Goal: Find contact information: Obtain details needed to contact an individual or organization

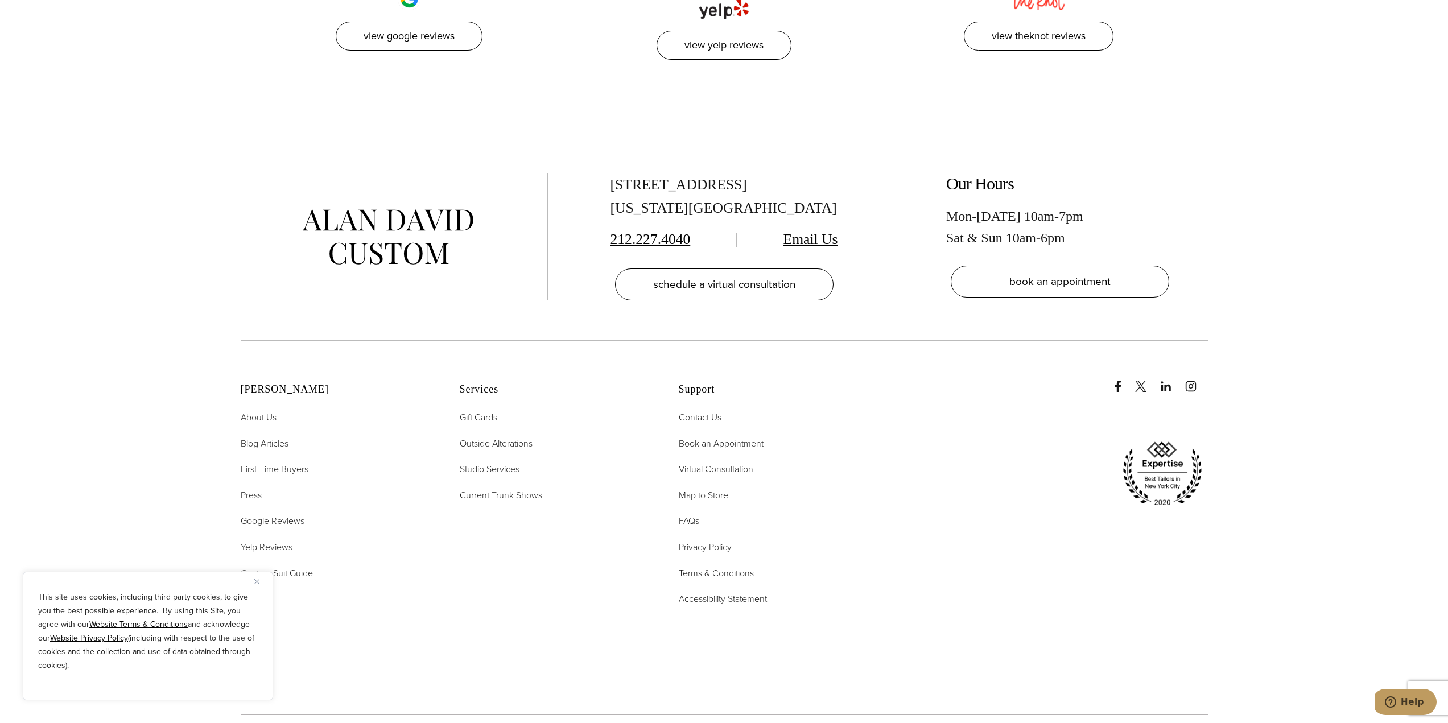
scroll to position [6162, 0]
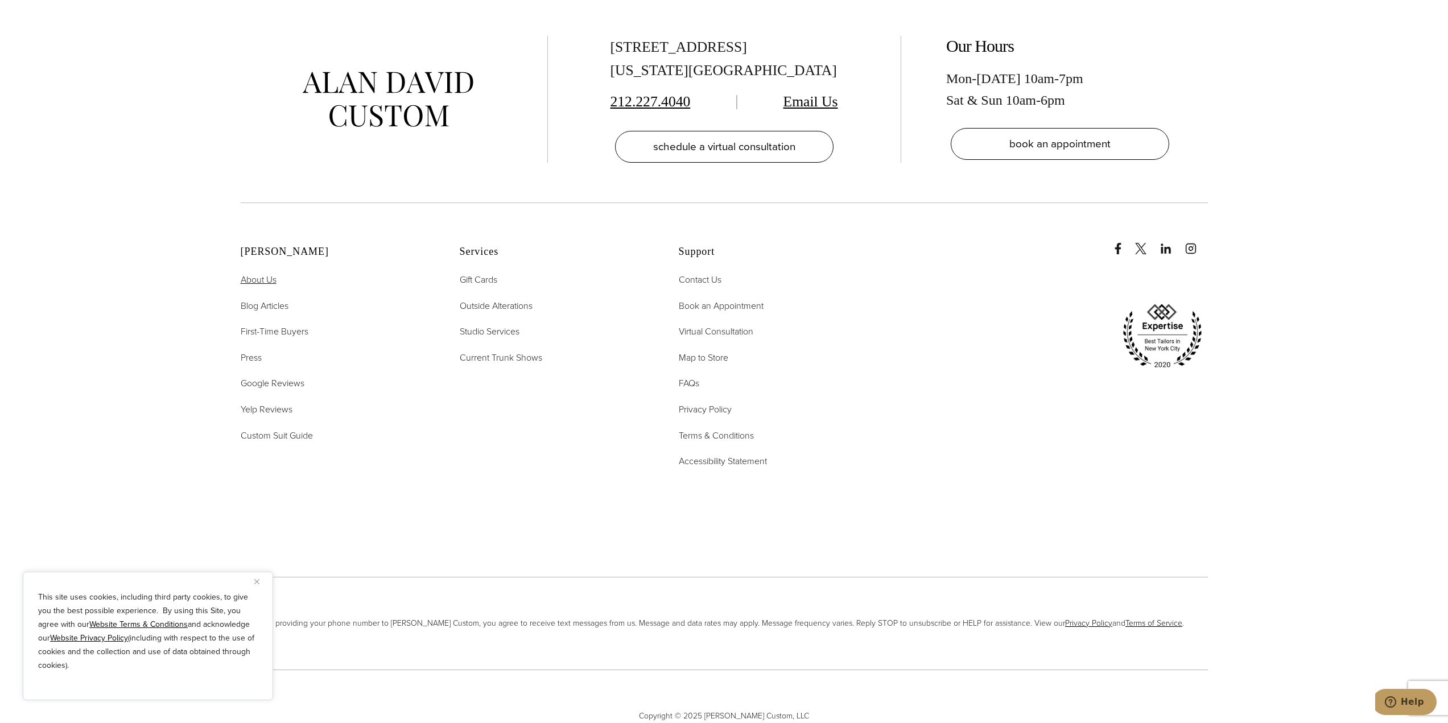
click at [271, 273] on span "About Us" at bounding box center [259, 279] width 36 height 13
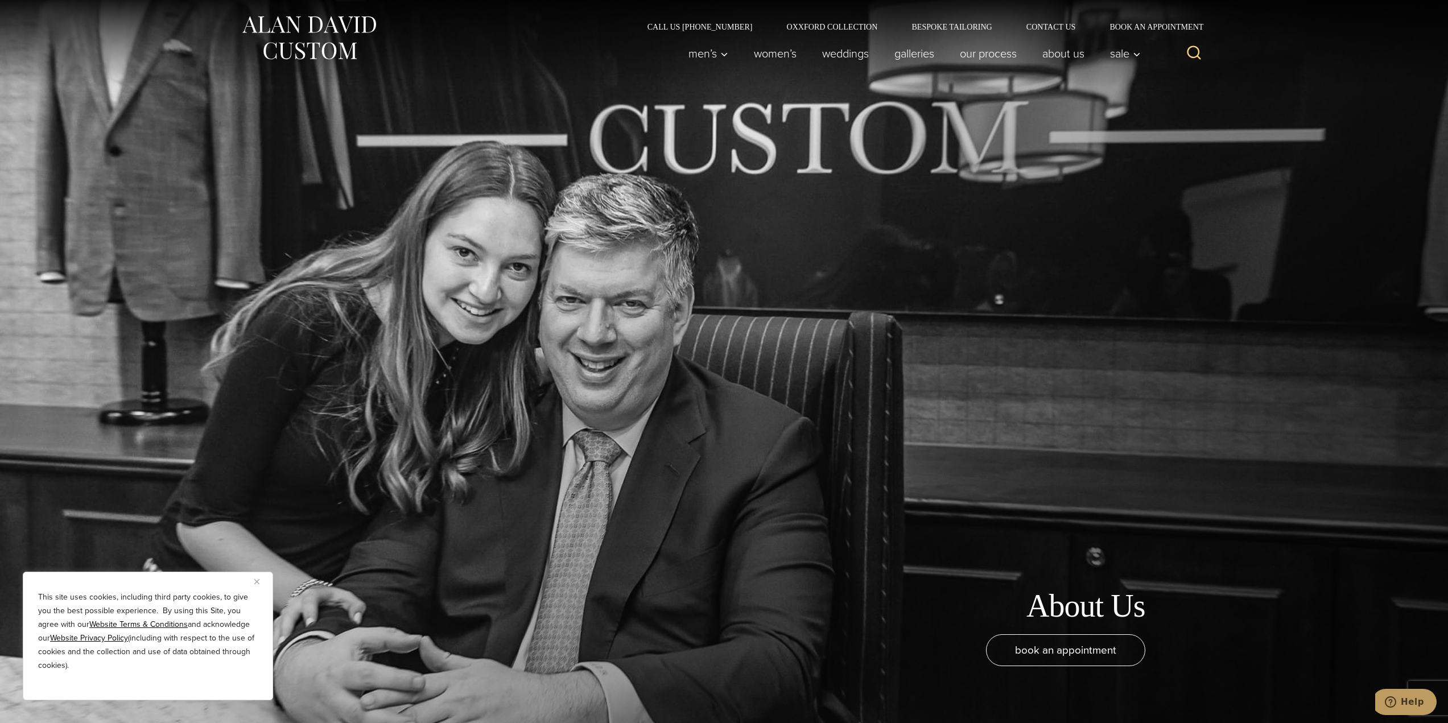
click at [251, 575] on div "This site uses cookies, including third party cookies, to give you the best pos…" at bounding box center [148, 636] width 250 height 129
click at [258, 580] on img "Close" at bounding box center [256, 581] width 5 height 5
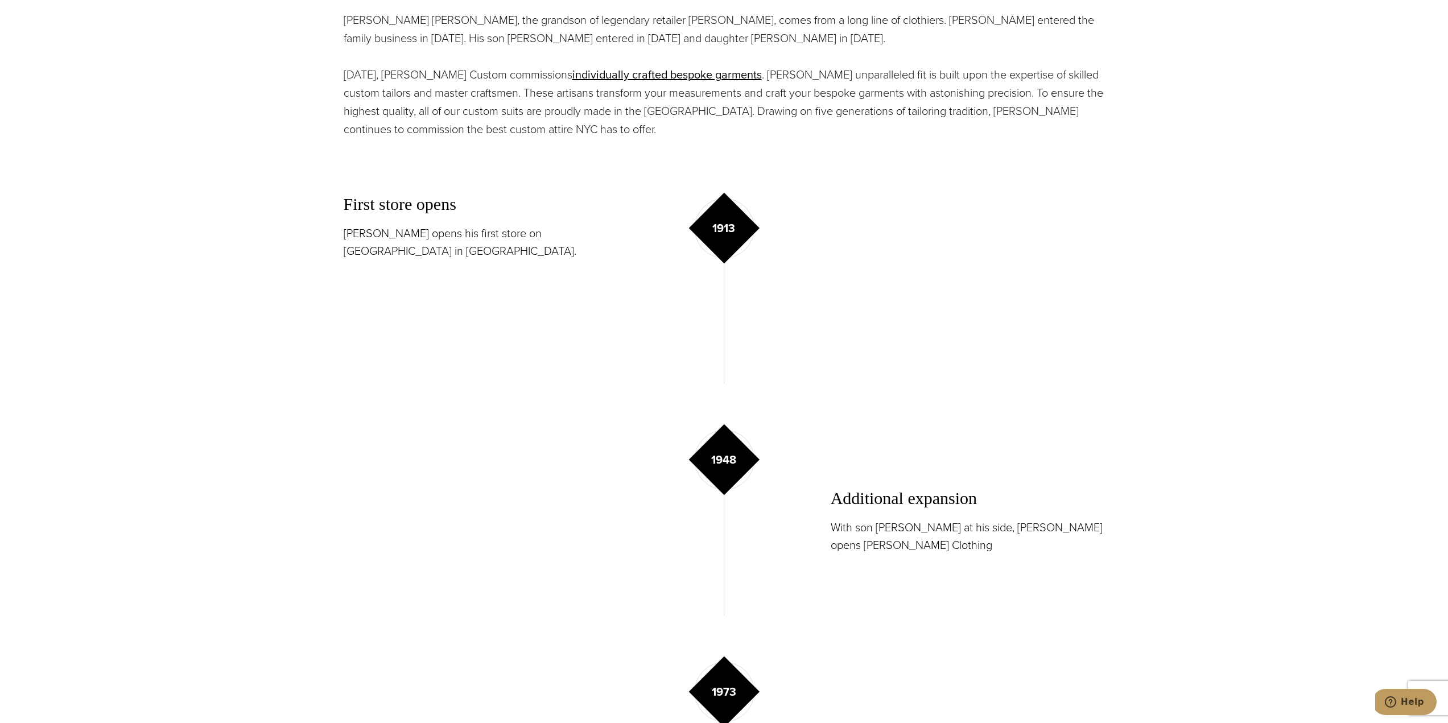
scroll to position [1252, 0]
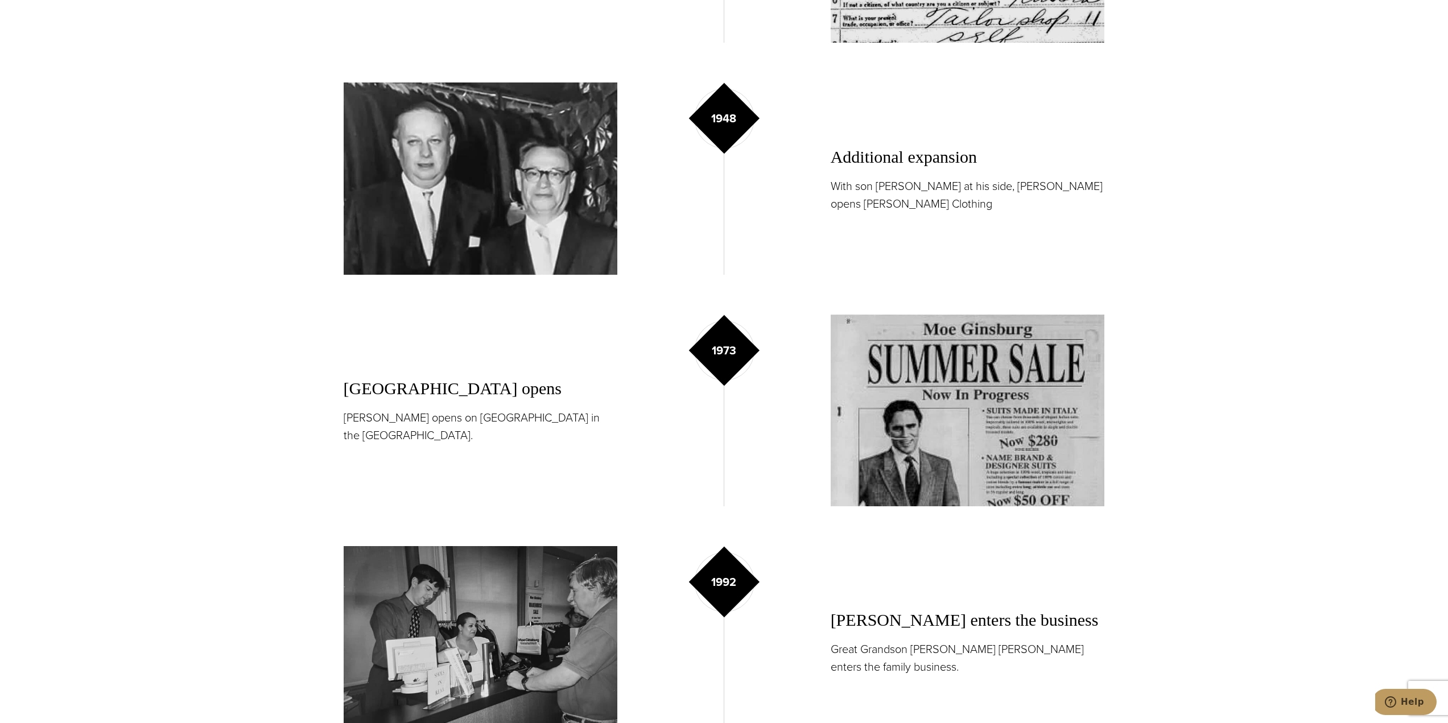
click at [221, 452] on section "Five Generations of Custom Tailoring Proudly Made in the USA Alan David Horowit…" at bounding box center [724, 472] width 1448 height 1922
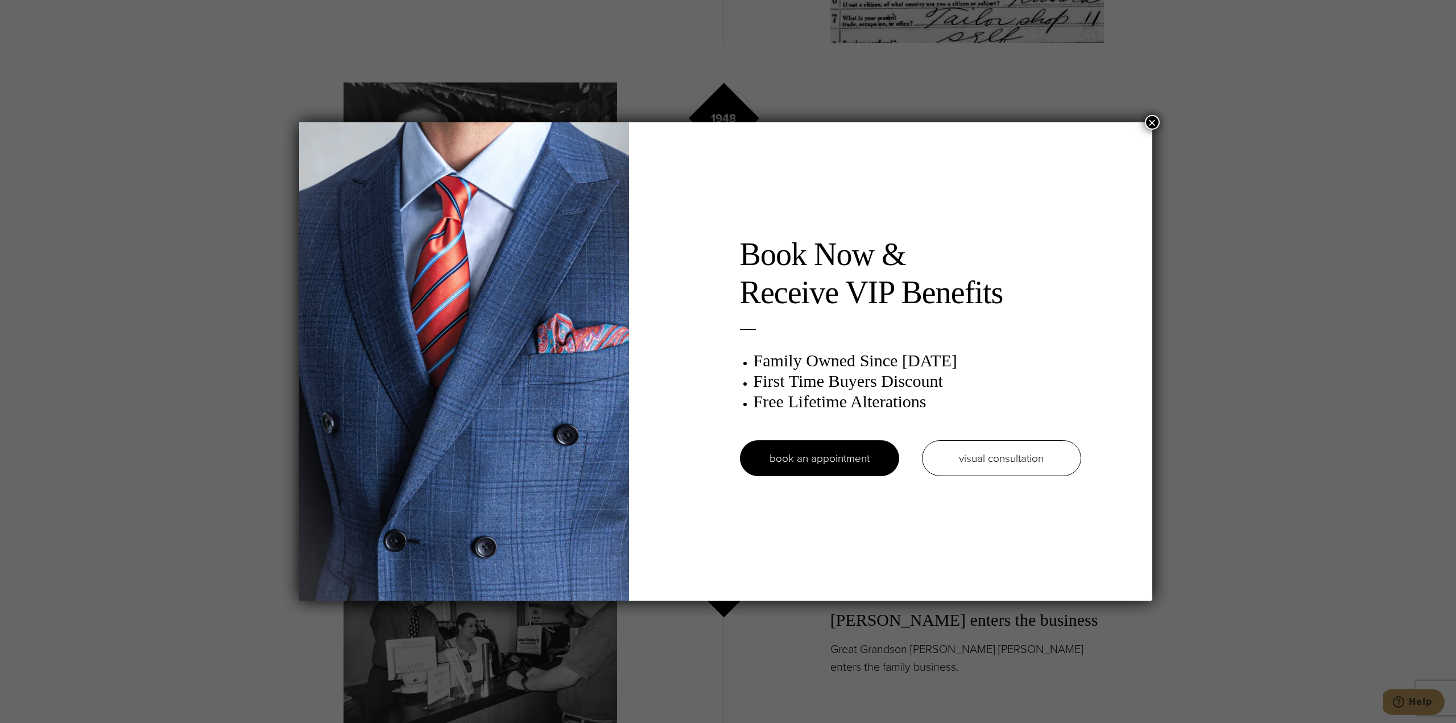
click at [1155, 121] on button "×" at bounding box center [1152, 122] width 15 height 15
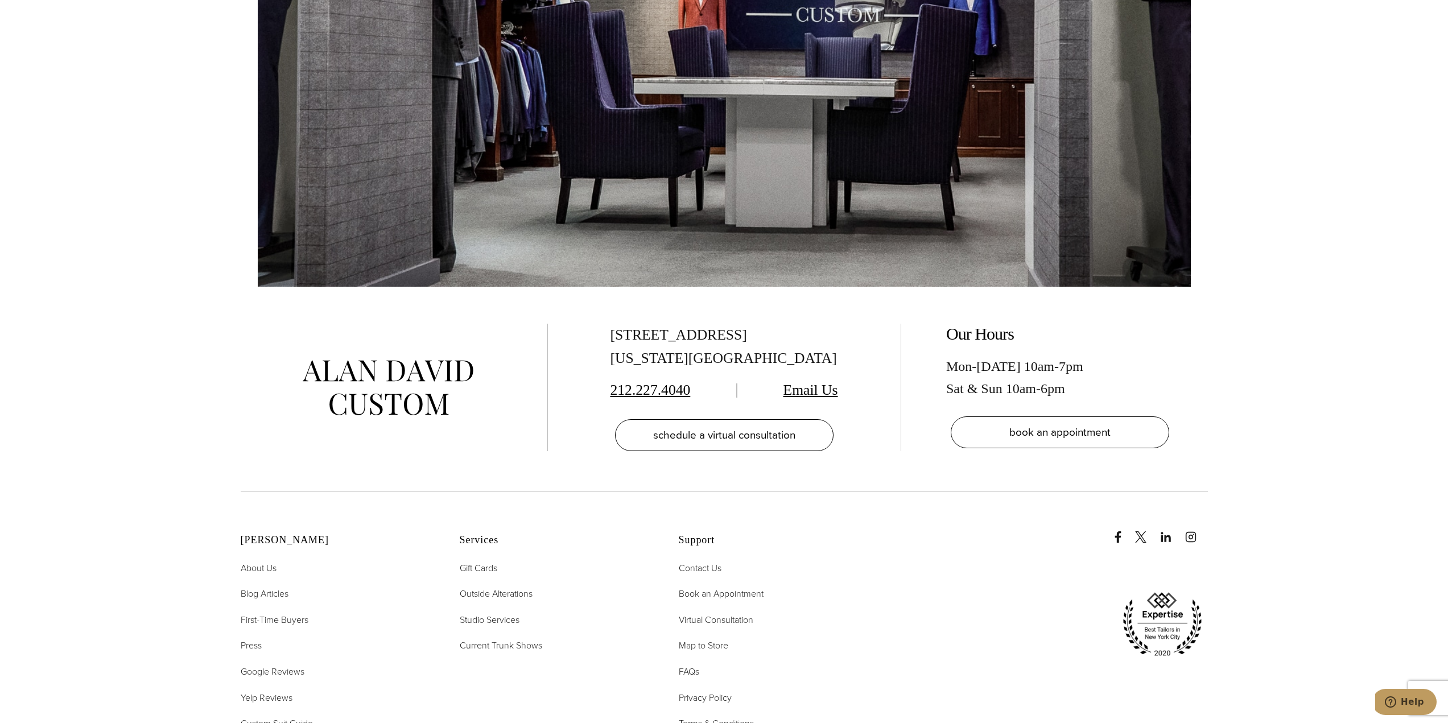
scroll to position [5515, 0]
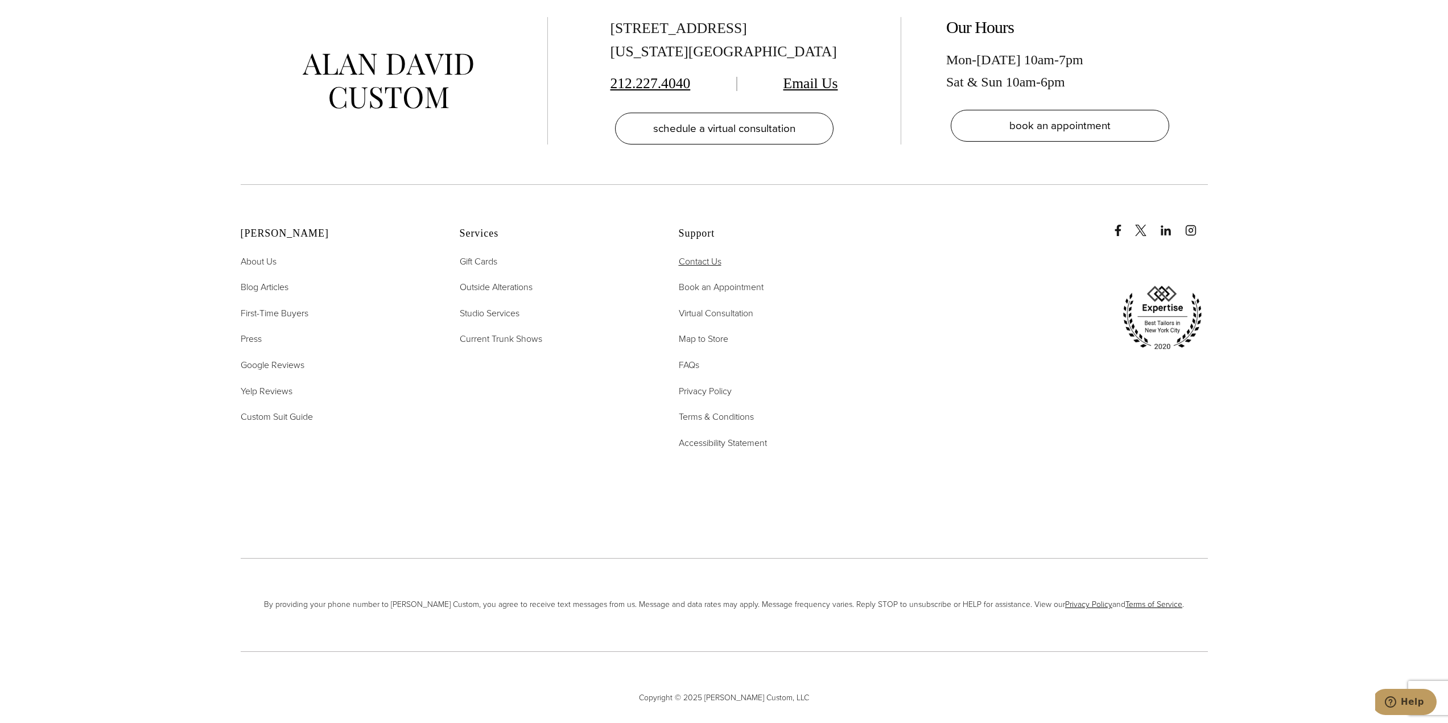
click at [696, 255] on span "Contact Us" at bounding box center [700, 261] width 43 height 13
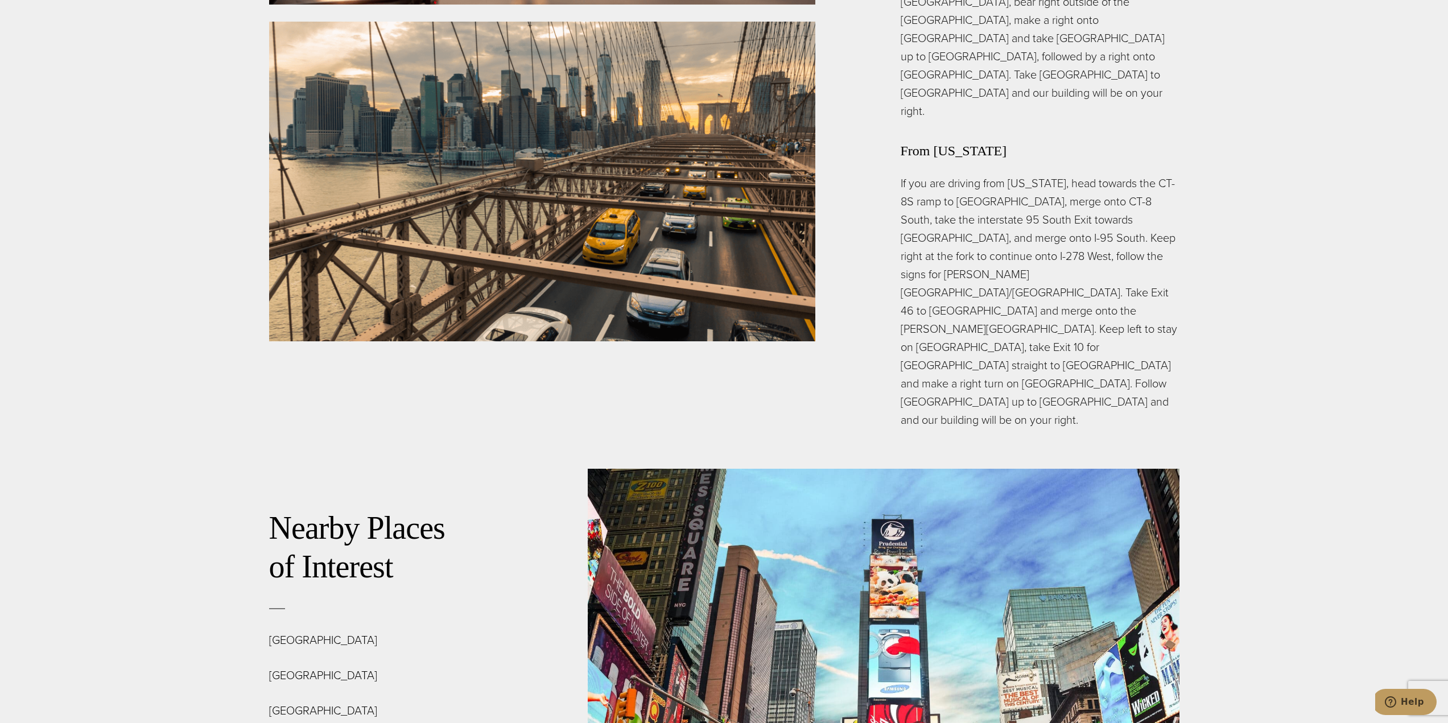
scroll to position [3485, 0]
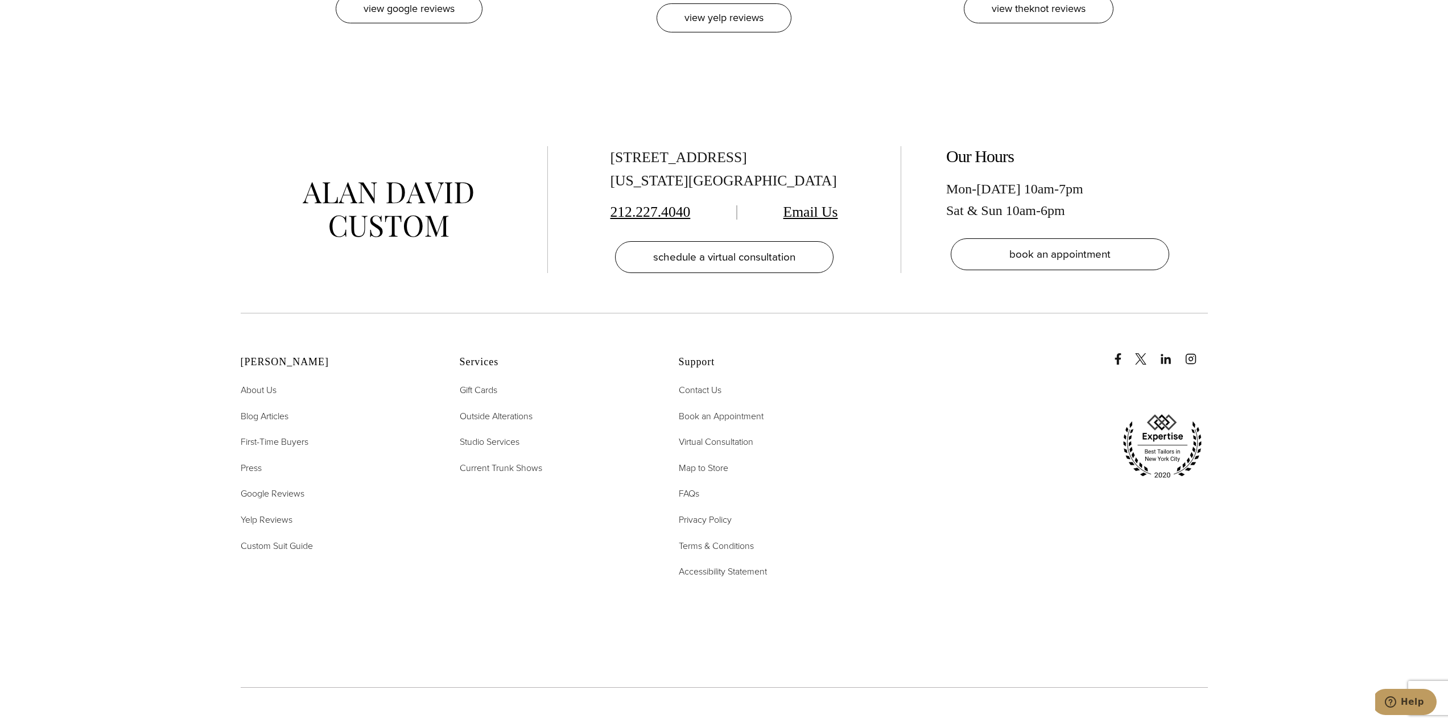
scroll to position [6162, 0]
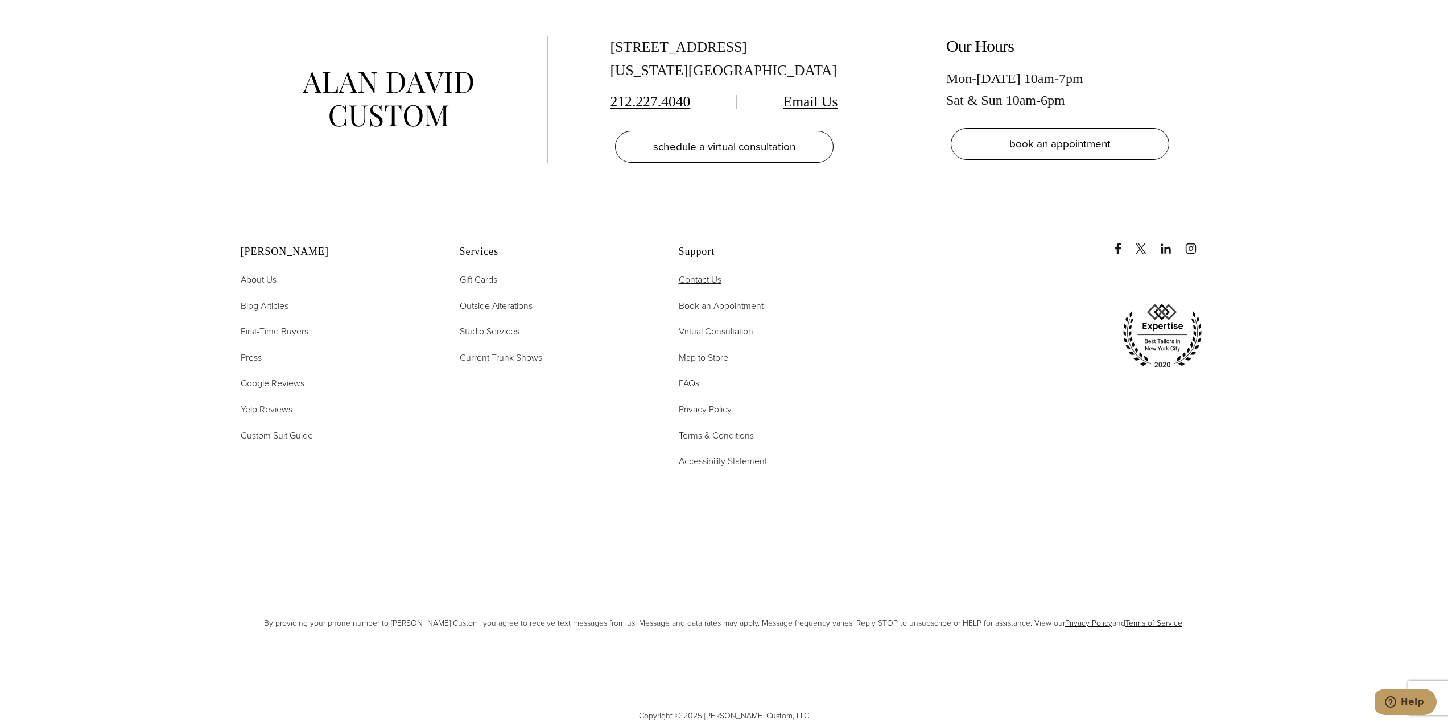
click at [700, 273] on span "Contact Us" at bounding box center [700, 279] width 43 height 13
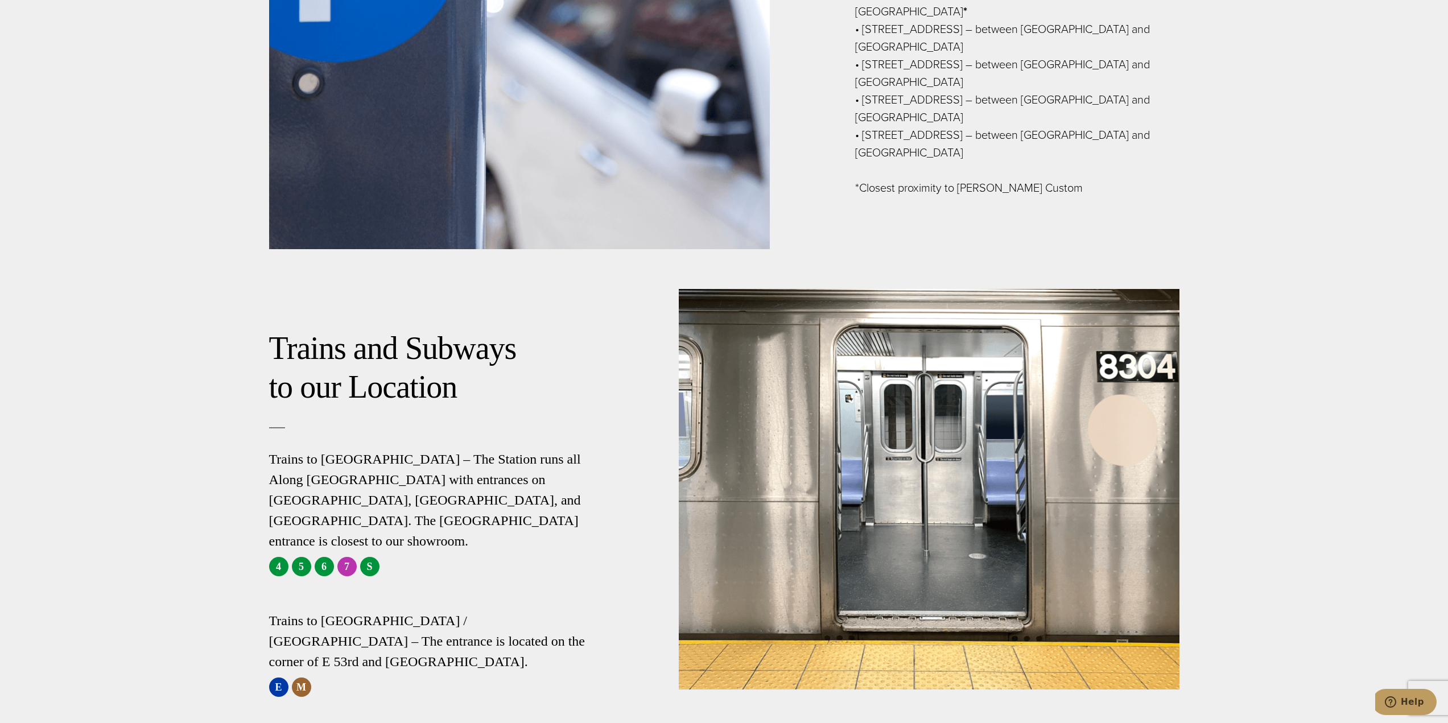
scroll to position [2091, 0]
